Goal: Find specific page/section: Locate item on page

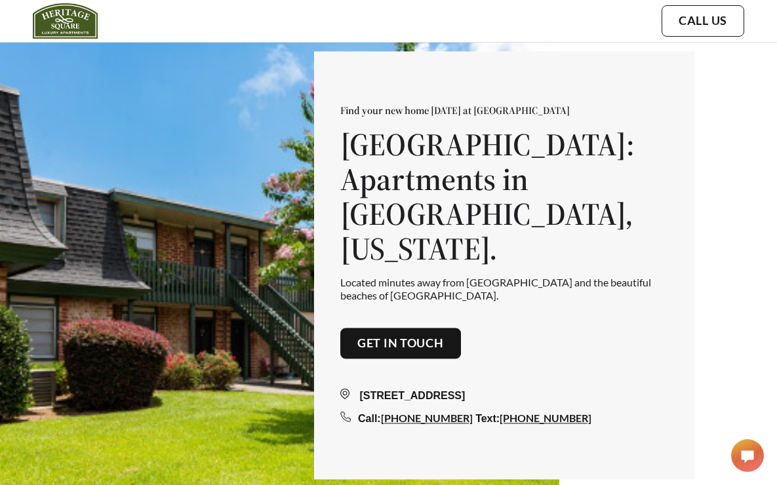
click at [367, 389] on div "[STREET_ADDRESS]" at bounding box center [504, 397] width 328 height 16
click at [109, 155] on img at bounding box center [280, 284] width 560 height 485
drag, startPoint x: 365, startPoint y: 385, endPoint x: 462, endPoint y: 386, distance: 97.8
click at [462, 389] on div "[STREET_ADDRESS]" at bounding box center [504, 397] width 328 height 16
copy div "[STREET_ADDRESS]"
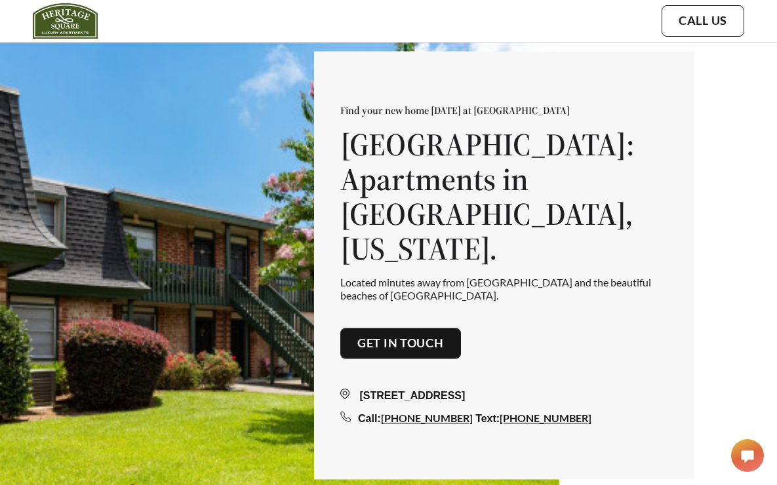
click at [294, 77] on img at bounding box center [280, 284] width 560 height 485
click at [255, 145] on img at bounding box center [280, 284] width 560 height 485
click at [722, 87] on div "Find your new home [DATE] at [GEOGRAPHIC_DATA] [GEOGRAPHIC_DATA]: Apartments in…" at bounding box center [388, 263] width 777 height 527
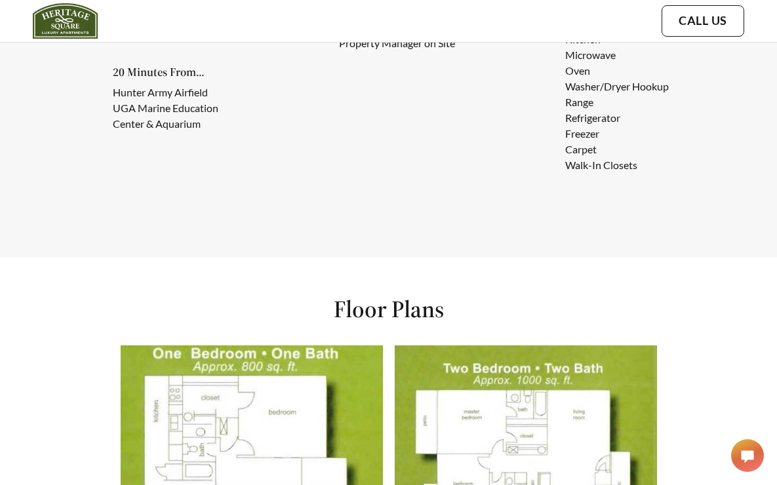
scroll to position [1875, 0]
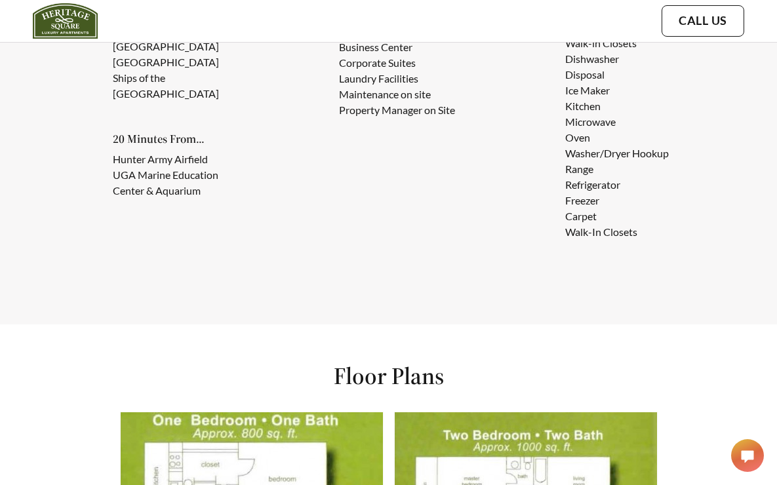
scroll to position [1640, 0]
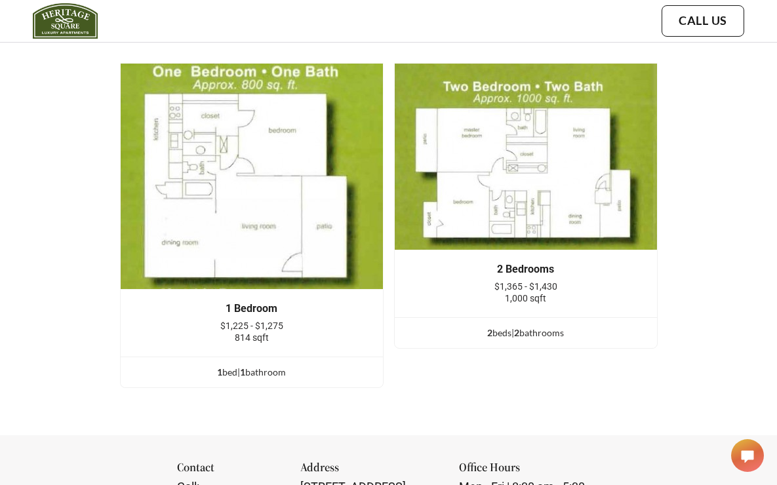
scroll to position [2083, 0]
